Goal: Find specific page/section: Find specific page/section

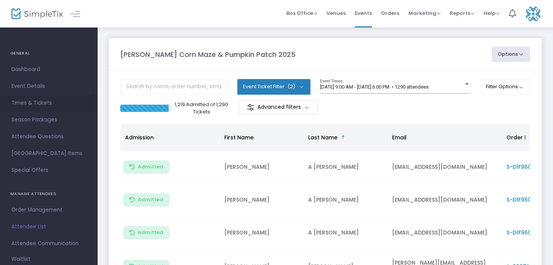
click at [31, 106] on span "Times & Tickets" at bounding box center [48, 103] width 74 height 10
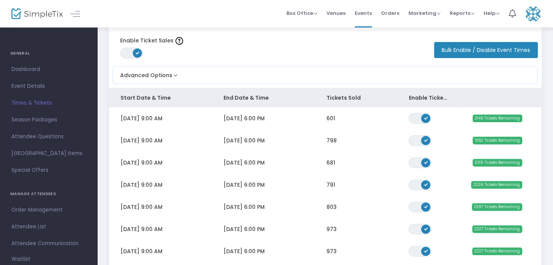
scroll to position [14, 0]
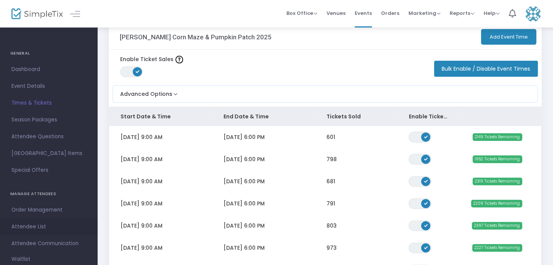
click at [25, 230] on span "Attendee List" at bounding box center [48, 227] width 74 height 10
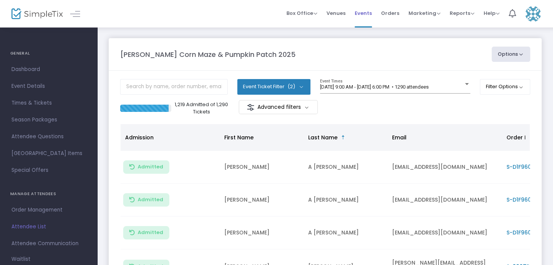
click at [375, 18] on li "Events" at bounding box center [363, 13] width 26 height 27
click at [368, 18] on span "Events" at bounding box center [363, 12] width 17 height 19
